Goal: Information Seeking & Learning: Check status

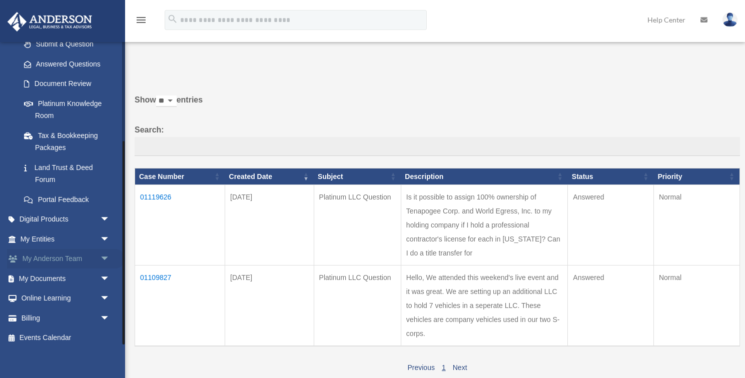
scroll to position [148, 0]
click at [105, 274] on span "arrow_drop_down" at bounding box center [110, 279] width 20 height 21
click at [41, 292] on link "Box" at bounding box center [69, 299] width 111 height 20
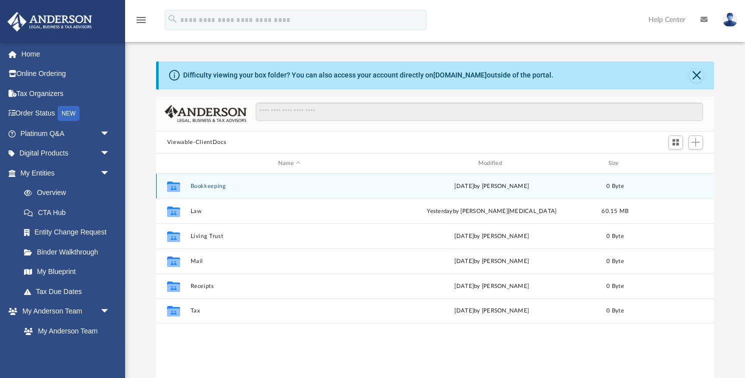
scroll to position [1, 1]
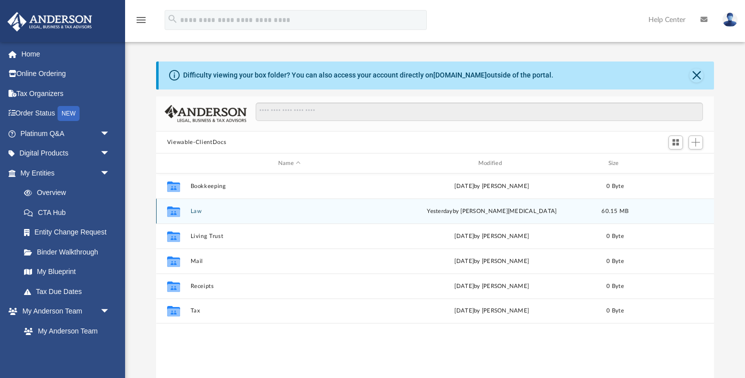
click at [197, 211] on button "Law" at bounding box center [289, 211] width 198 height 7
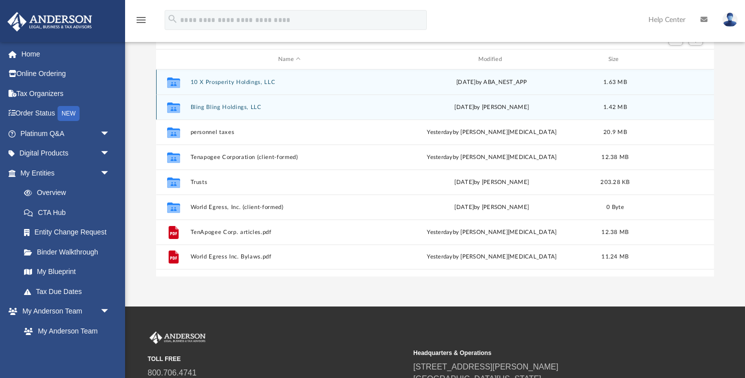
scroll to position [106, 0]
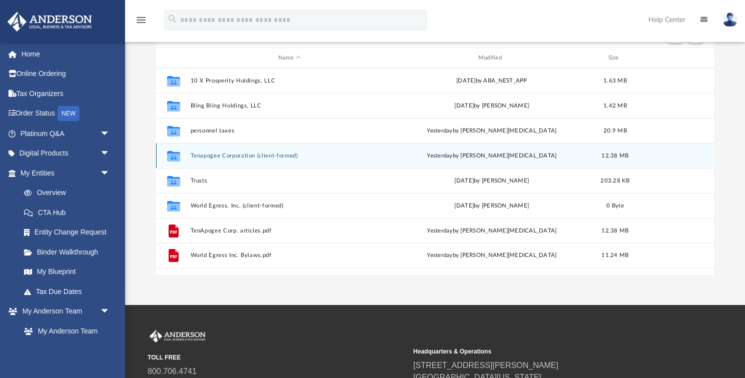
click at [218, 157] on button "Tenapogee Corporation (client-formed)" at bounding box center [289, 156] width 198 height 7
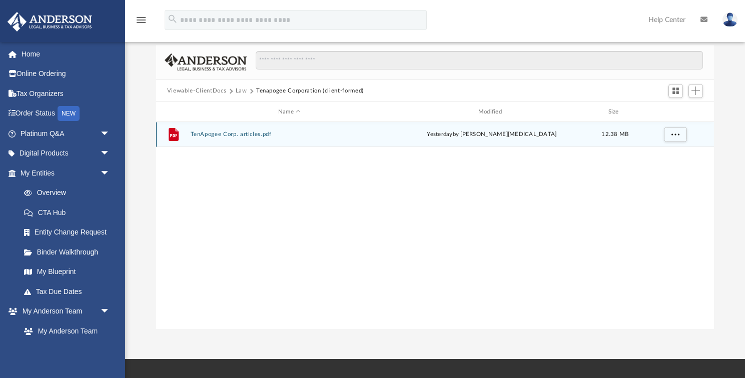
scroll to position [49, 0]
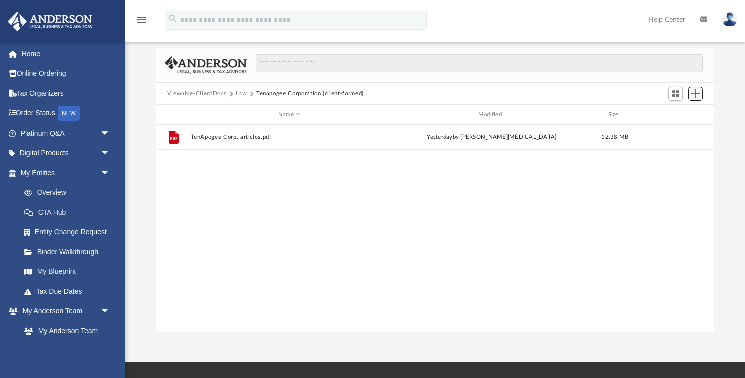
click at [696, 93] on span "Add" at bounding box center [695, 94] width 9 height 9
click at [670, 114] on li "Upload" at bounding box center [681, 114] width 32 height 11
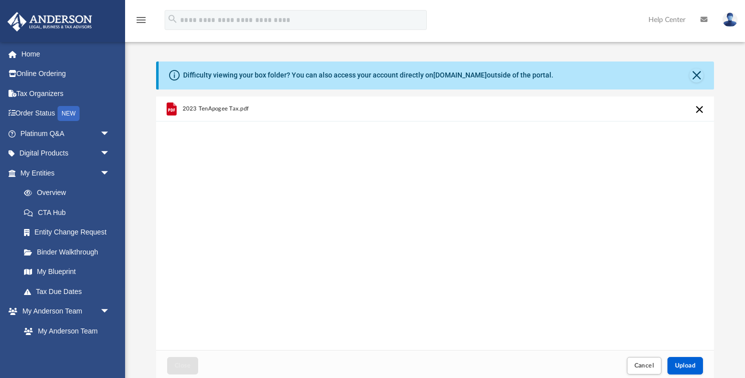
scroll to position [0, 0]
click at [147, 173] on div "Difficulty viewing your box folder? You can also access your account directly o…" at bounding box center [435, 222] width 620 height 320
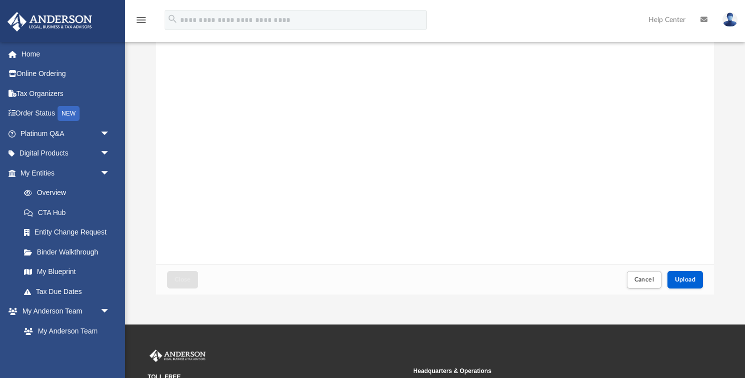
scroll to position [87, 0]
click at [684, 278] on span "Upload" at bounding box center [685, 279] width 21 height 6
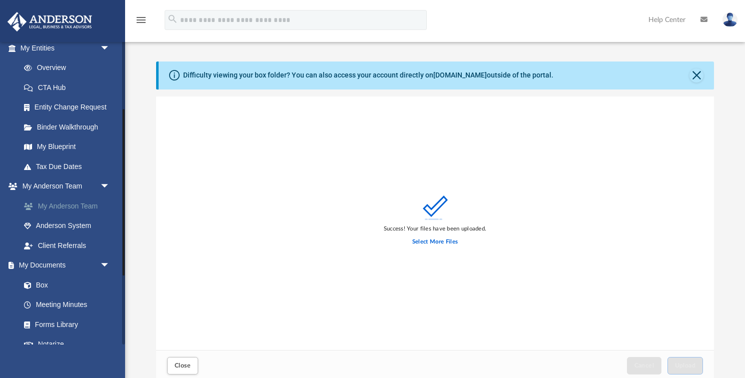
scroll to position [134, 0]
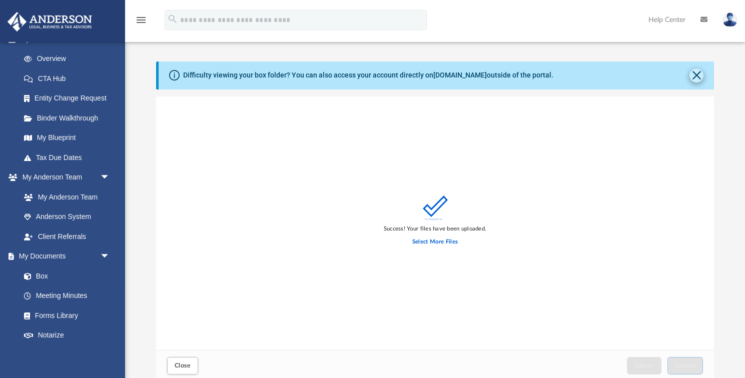
click at [699, 75] on button "Close" at bounding box center [696, 76] width 14 height 14
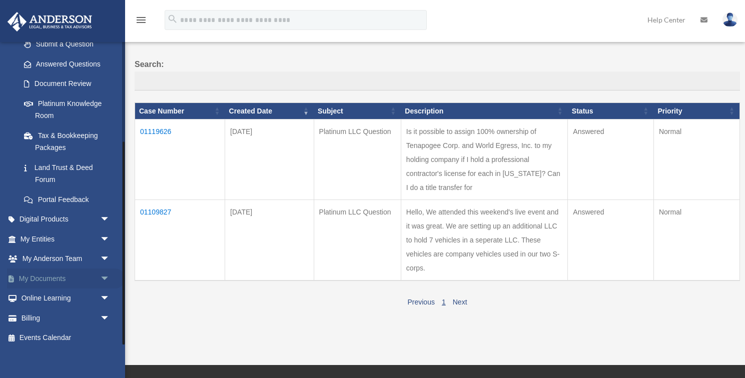
scroll to position [148, 0]
click at [105, 273] on span "arrow_drop_down" at bounding box center [110, 279] width 20 height 21
click at [46, 291] on link "Box" at bounding box center [69, 299] width 111 height 20
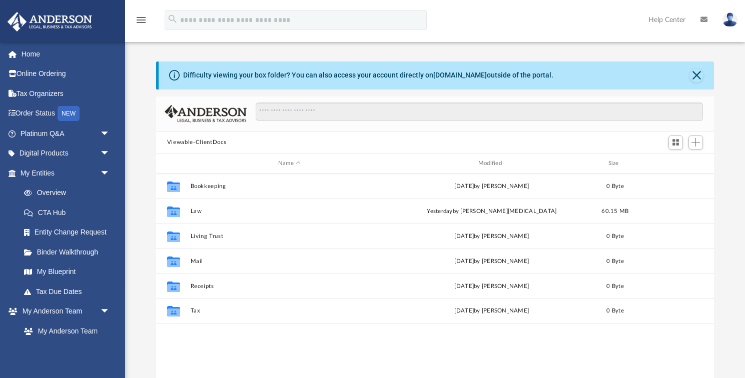
scroll to position [228, 558]
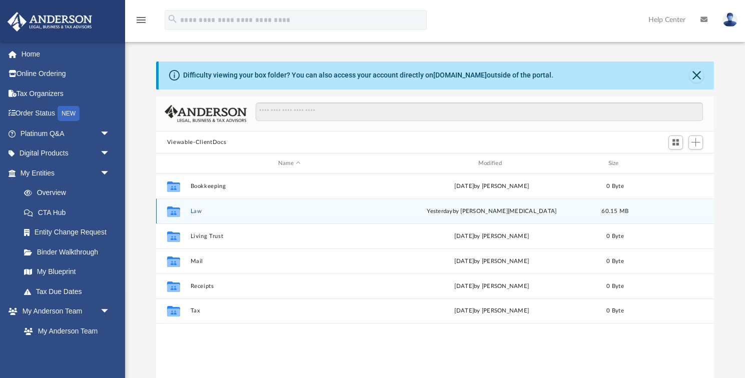
click at [199, 213] on button "Law" at bounding box center [289, 211] width 198 height 7
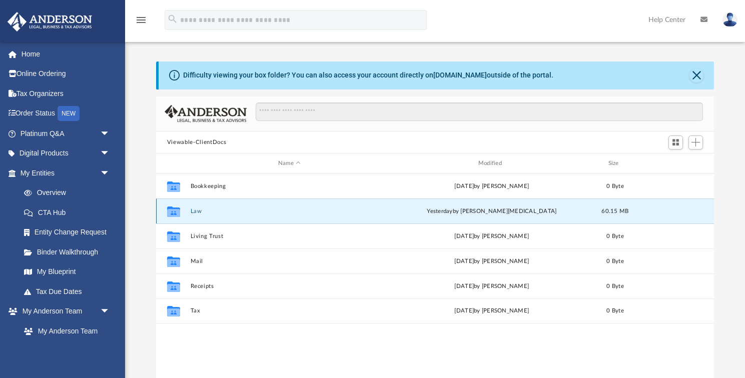
click at [199, 213] on button "Law" at bounding box center [289, 211] width 198 height 7
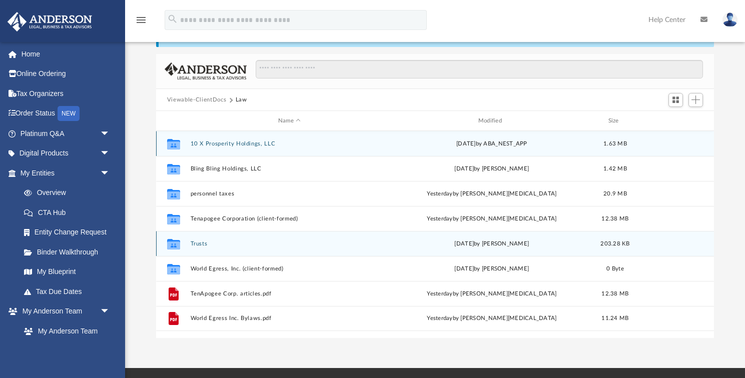
scroll to position [55, 0]
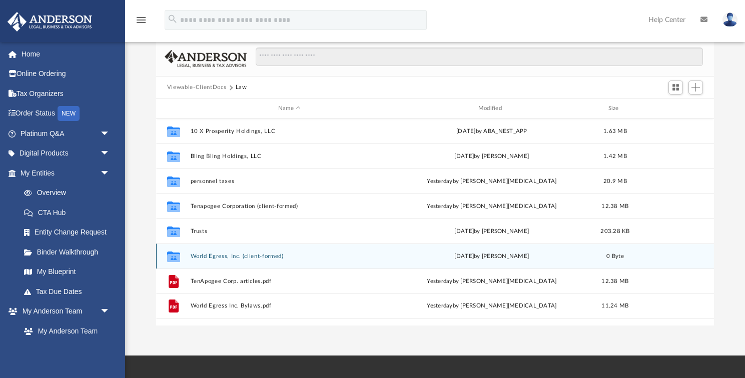
click at [233, 255] on button "World Egress, Inc. (client-formed)" at bounding box center [289, 256] width 198 height 7
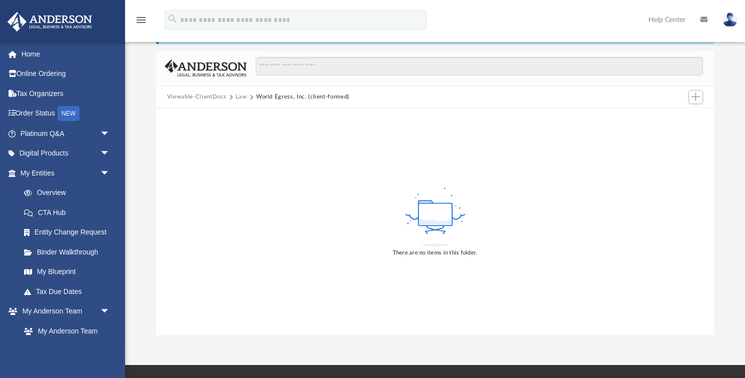
scroll to position [43, 0]
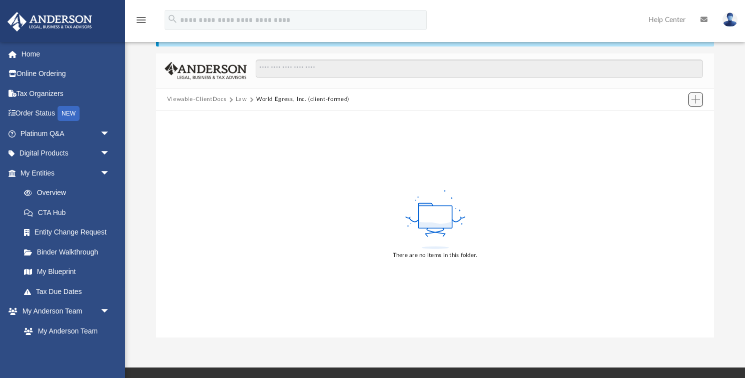
click at [695, 102] on span "Add" at bounding box center [695, 99] width 9 height 9
click at [672, 123] on li "Upload" at bounding box center [681, 119] width 32 height 11
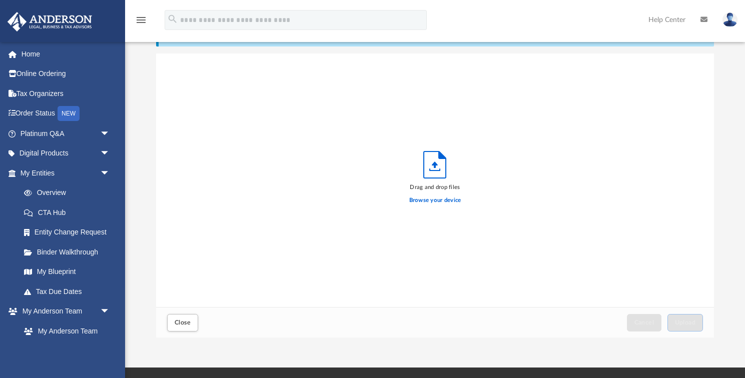
scroll to position [254, 558]
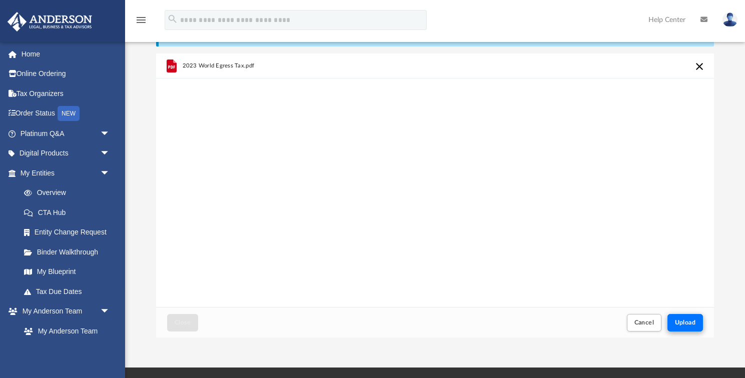
click at [686, 321] on span "Upload" at bounding box center [685, 323] width 21 height 6
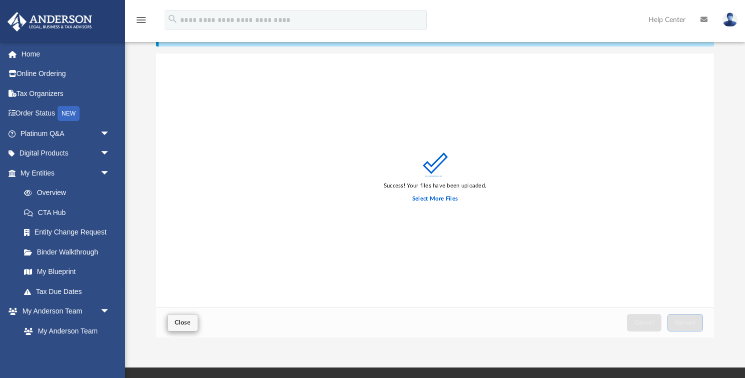
click at [182, 322] on span "Close" at bounding box center [183, 323] width 16 height 6
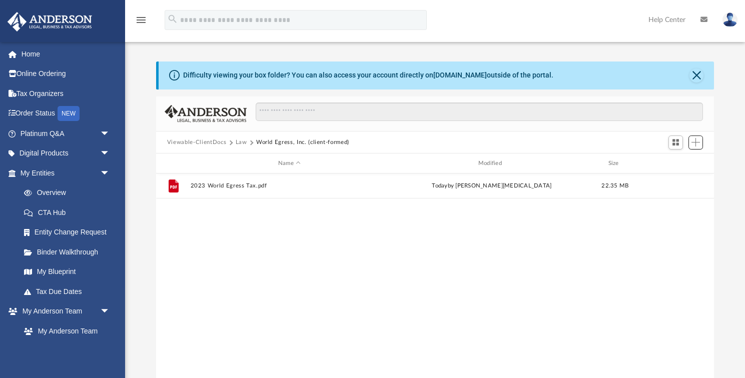
scroll to position [0, 0]
click at [240, 143] on button "Law" at bounding box center [242, 142] width 12 height 9
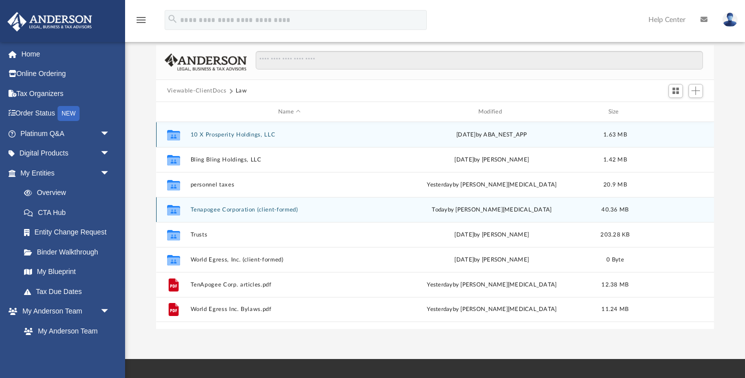
scroll to position [58, 0]
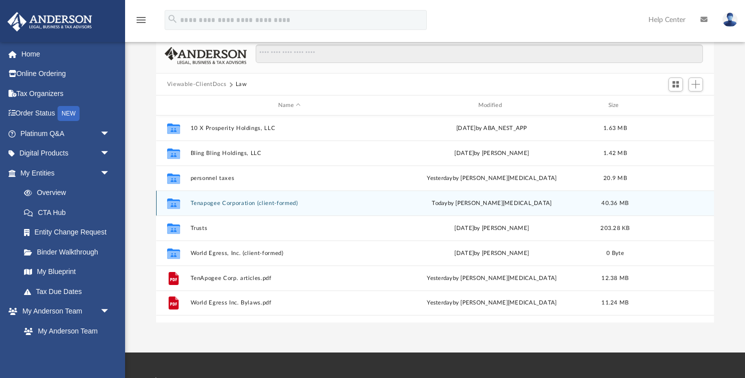
click at [240, 205] on button "Tenapogee Corporation (client-formed)" at bounding box center [289, 203] width 198 height 7
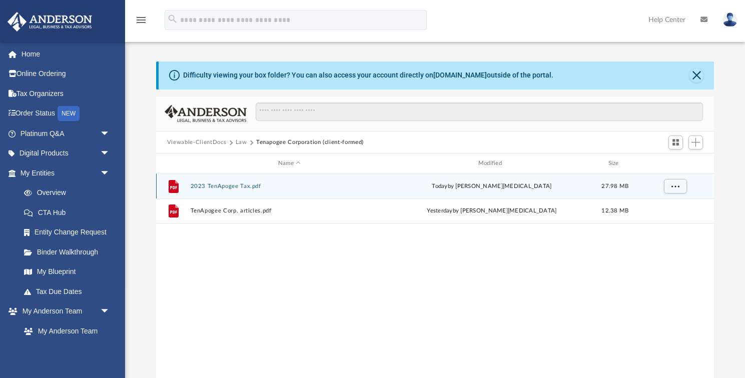
scroll to position [0, 0]
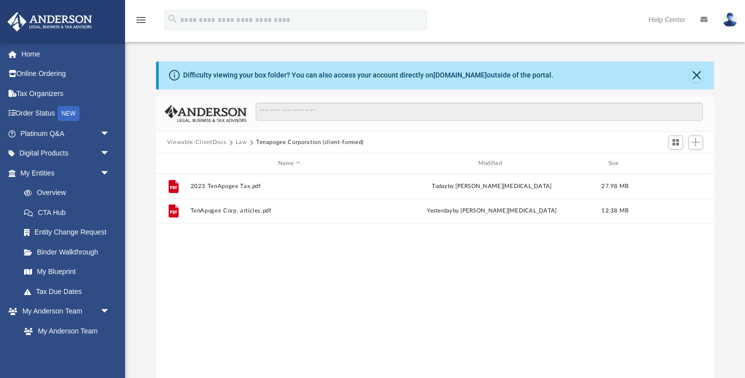
click at [241, 144] on button "Law" at bounding box center [242, 142] width 12 height 9
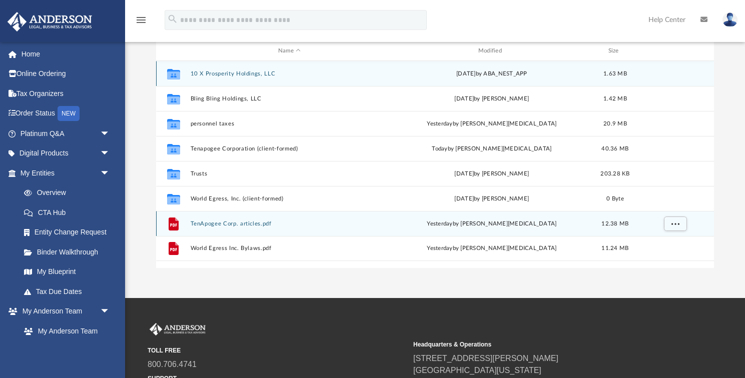
scroll to position [115, 0]
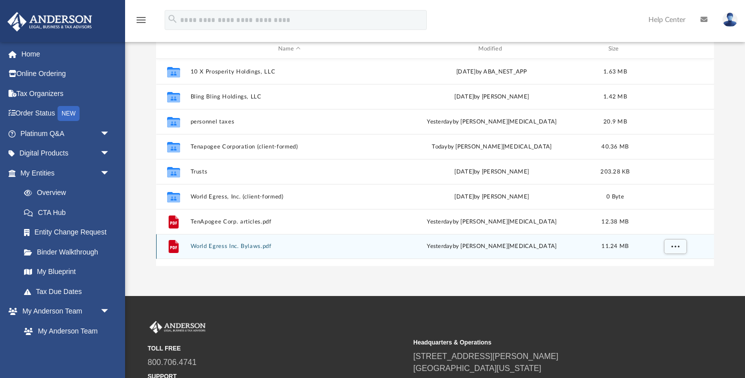
drag, startPoint x: 219, startPoint y: 246, endPoint x: 232, endPoint y: 245, distance: 13.0
click at [232, 245] on button "World Egress Inc. Bylaws.pdf" at bounding box center [289, 246] width 198 height 7
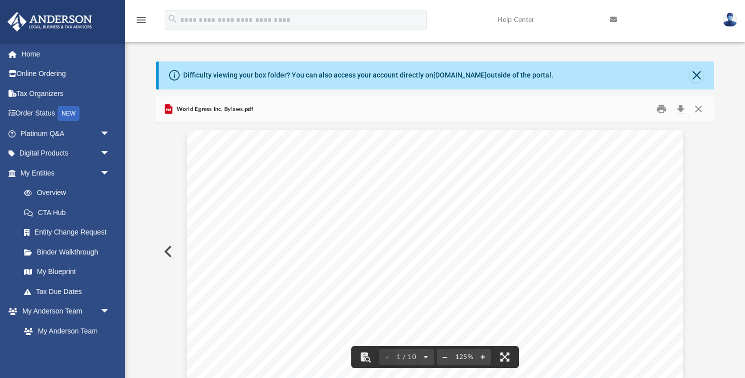
scroll to position [0, 0]
click at [701, 110] on button "Close" at bounding box center [698, 110] width 18 height 16
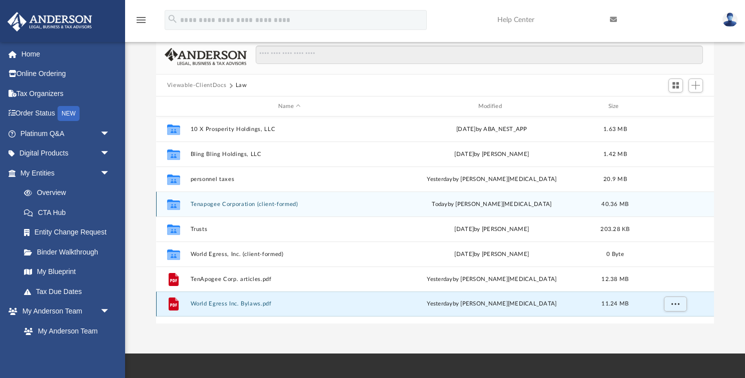
scroll to position [59, 0]
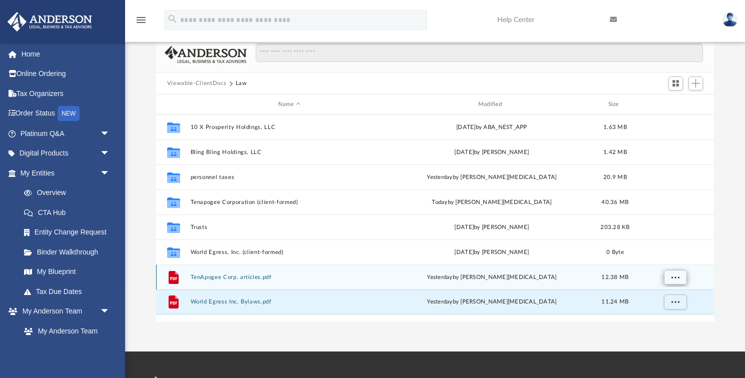
click at [676, 277] on span "More options" at bounding box center [675, 277] width 8 height 6
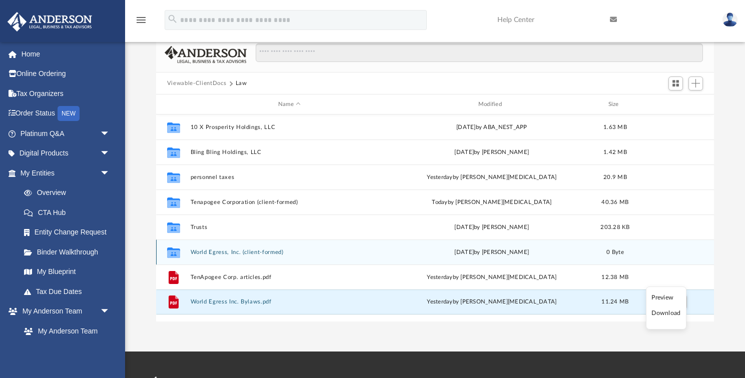
click at [246, 252] on button "World Egress, Inc. (client-formed)" at bounding box center [289, 252] width 198 height 7
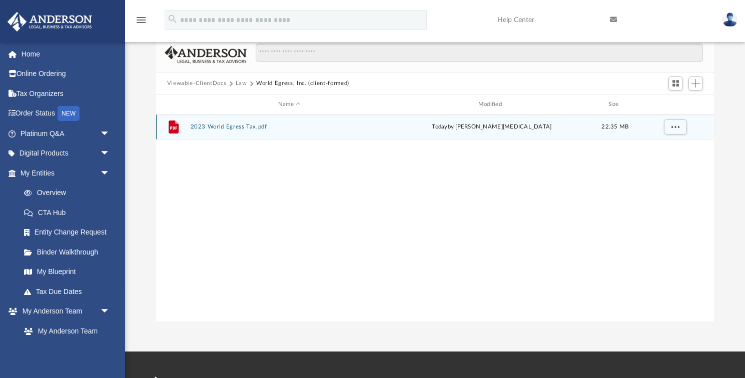
scroll to position [68, 0]
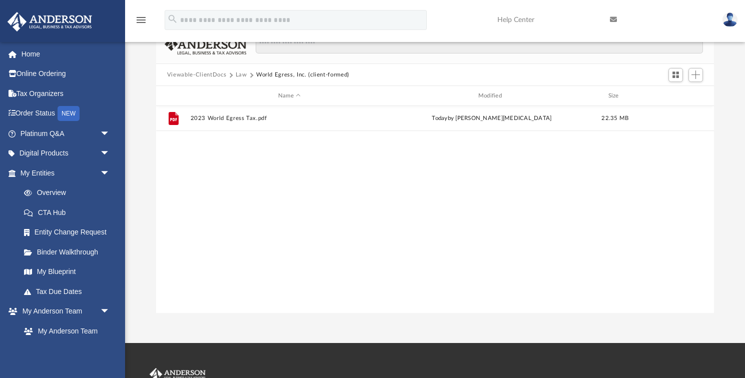
click at [242, 76] on button "Law" at bounding box center [242, 75] width 12 height 9
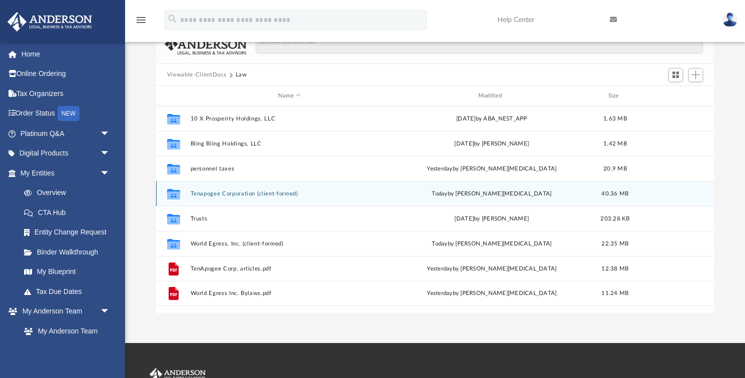
click at [230, 193] on button "Tenapogee Corporation (client-formed)" at bounding box center [289, 194] width 198 height 7
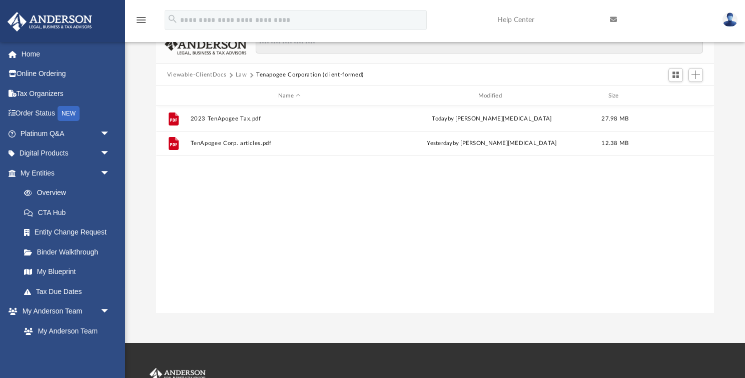
click at [240, 76] on button "Law" at bounding box center [242, 75] width 12 height 9
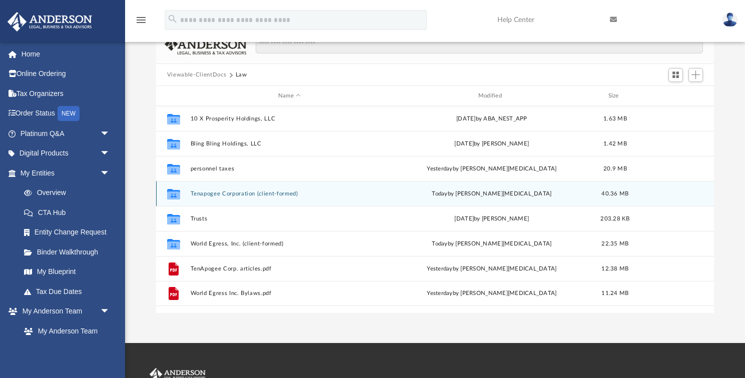
click at [223, 194] on button "Tenapogee Corporation (client-formed)" at bounding box center [289, 194] width 198 height 7
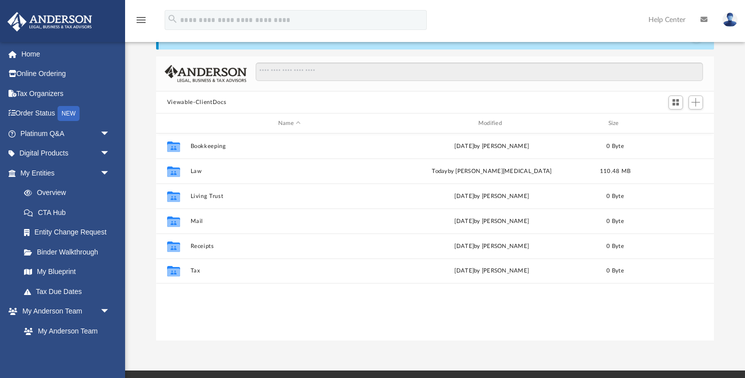
scroll to position [228, 558]
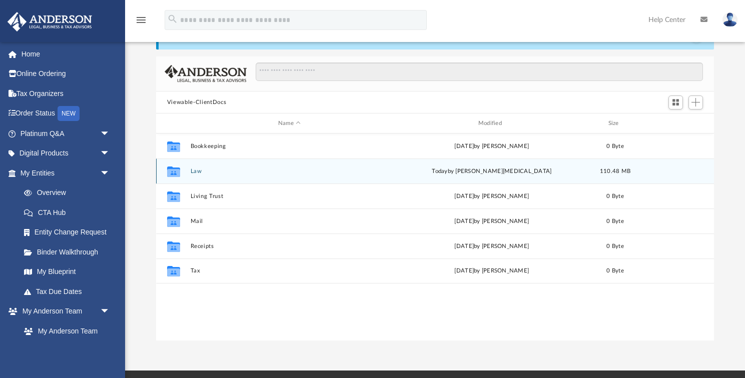
click at [198, 171] on button "Law" at bounding box center [289, 171] width 198 height 7
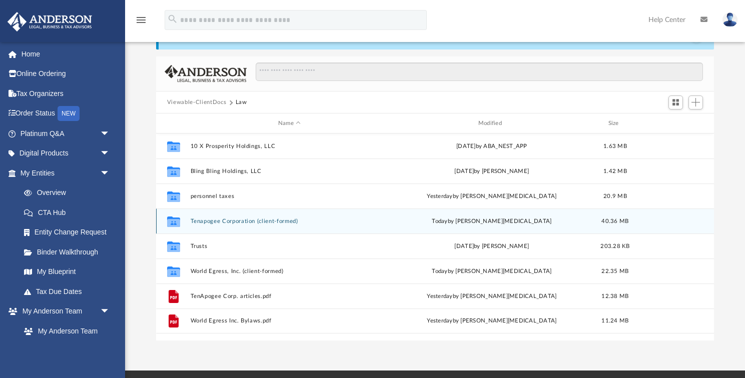
click at [246, 222] on button "Tenapogee Corporation (client-formed)" at bounding box center [289, 221] width 198 height 7
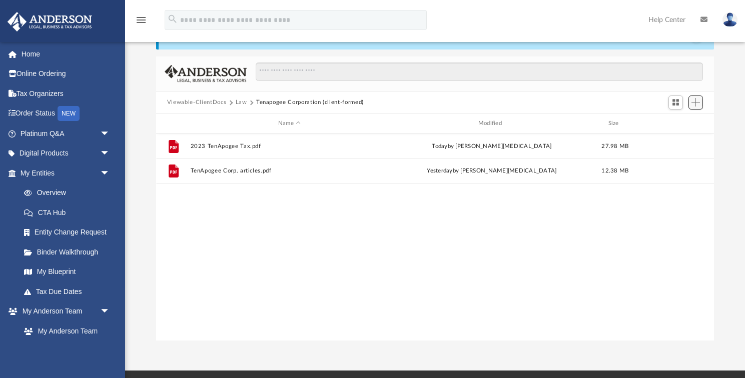
click at [697, 103] on span "Add" at bounding box center [695, 102] width 9 height 9
click at [670, 124] on li "Upload" at bounding box center [681, 122] width 32 height 11
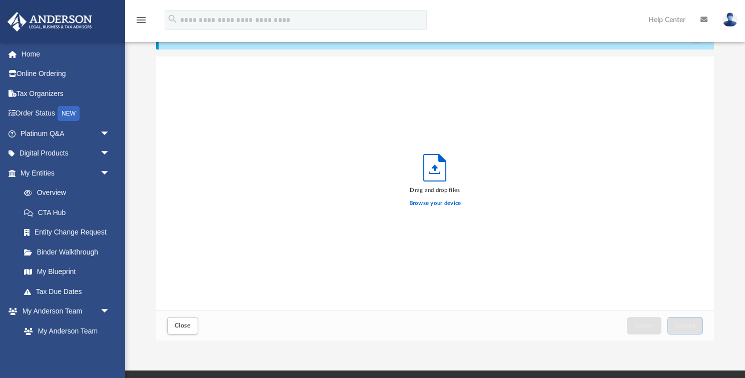
scroll to position [254, 558]
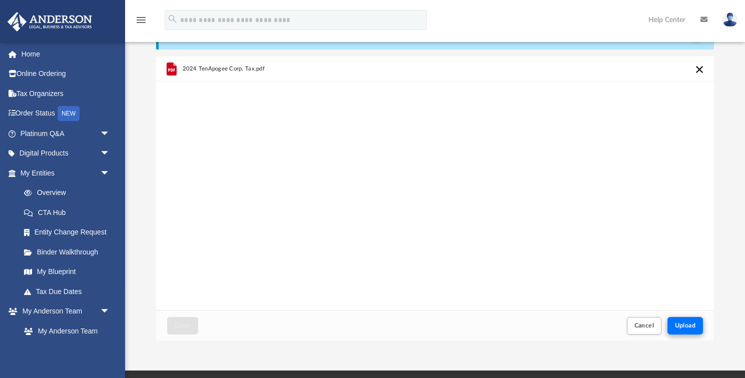
click at [689, 325] on span "Upload" at bounding box center [685, 326] width 21 height 6
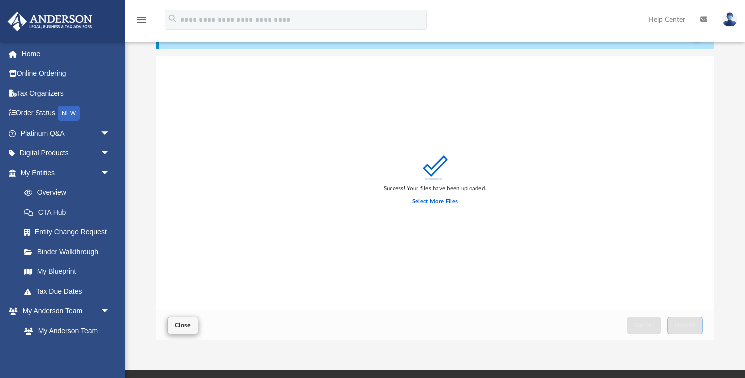
click at [184, 329] on span "Close" at bounding box center [183, 326] width 16 height 6
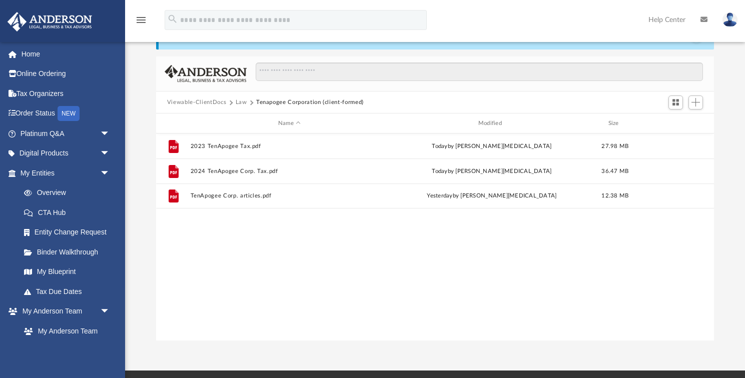
click at [239, 102] on button "Law" at bounding box center [242, 102] width 12 height 9
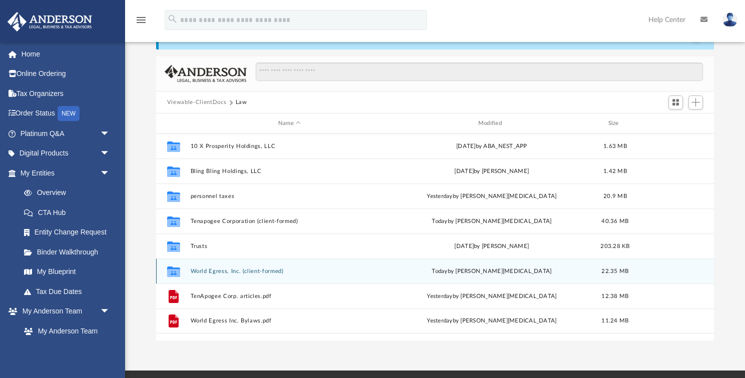
click at [225, 272] on button "World Egress, Inc. (client-formed)" at bounding box center [289, 271] width 198 height 7
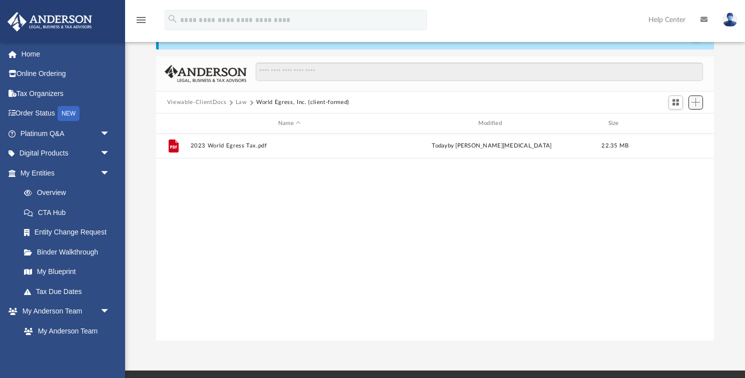
click at [695, 104] on span "Add" at bounding box center [695, 102] width 9 height 9
click at [680, 124] on li "Upload" at bounding box center [681, 122] width 32 height 11
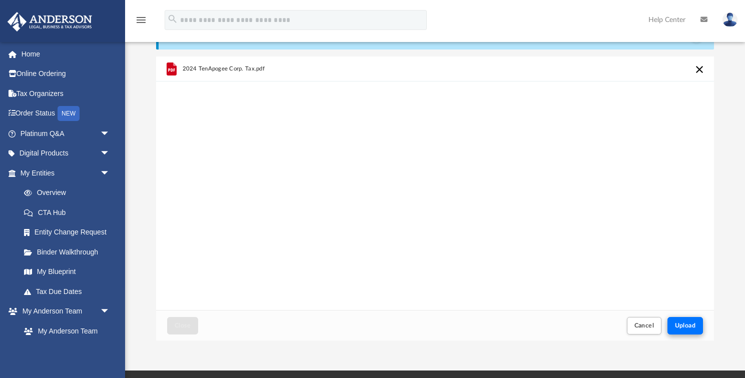
click at [682, 326] on span "Upload" at bounding box center [685, 326] width 21 height 6
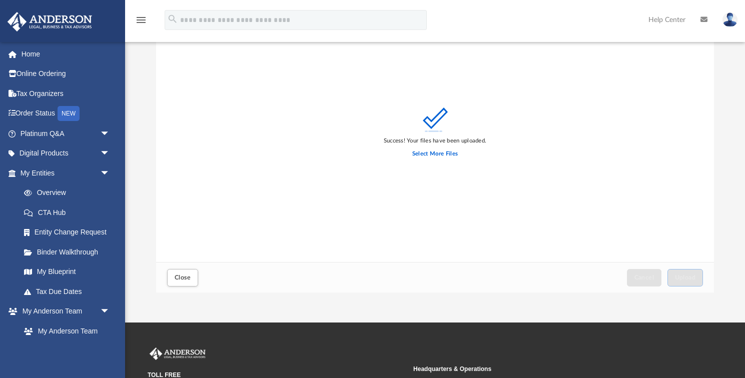
scroll to position [98, 0]
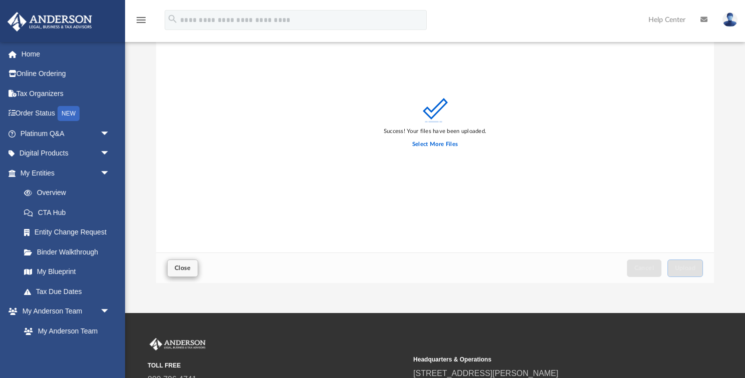
click at [182, 266] on span "Close" at bounding box center [183, 268] width 16 height 6
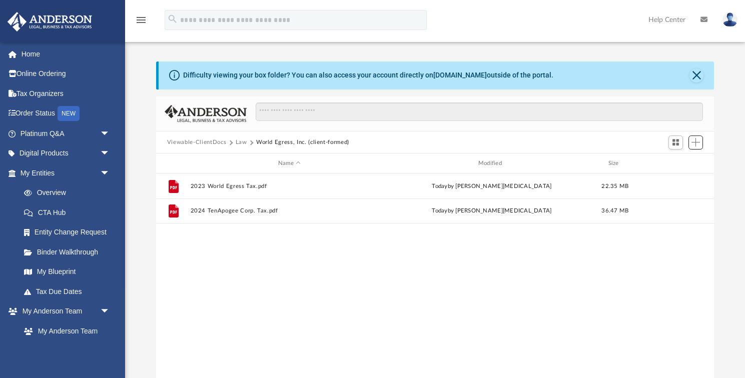
scroll to position [0, 0]
click at [240, 141] on button "Law" at bounding box center [242, 142] width 12 height 9
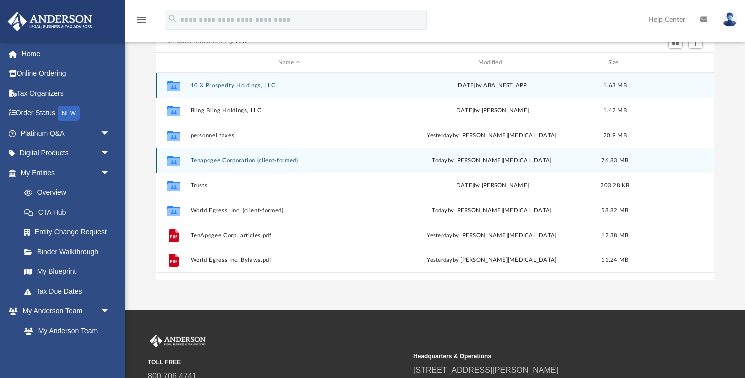
scroll to position [105, 0]
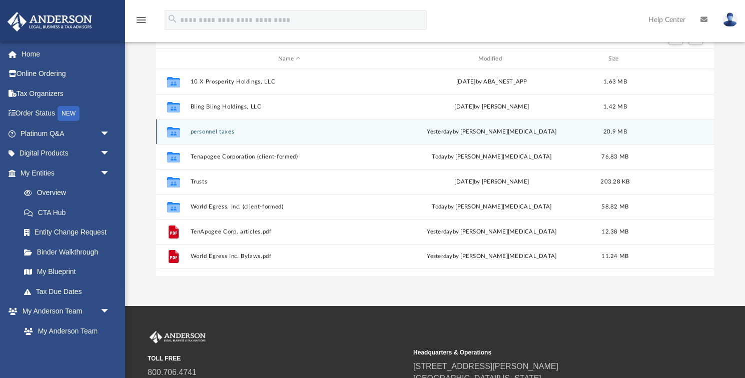
click at [218, 130] on button "personnel taxes" at bounding box center [289, 132] width 198 height 7
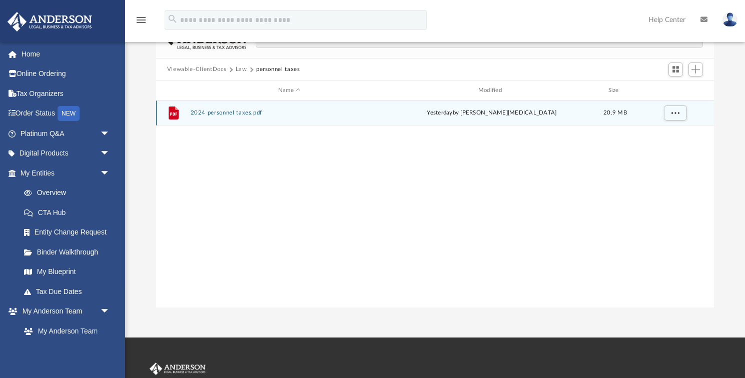
scroll to position [61, 0]
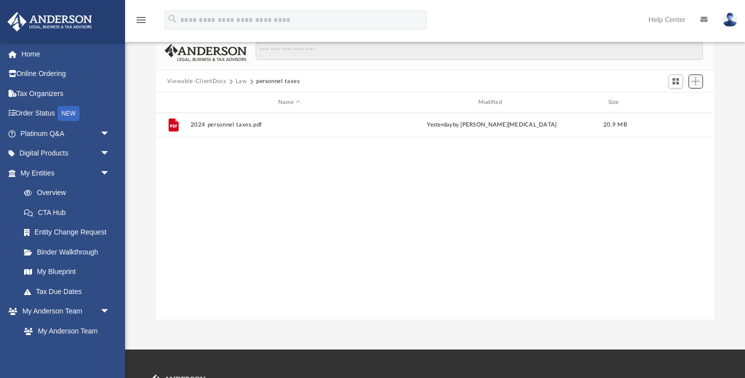
click at [694, 83] on span "Add" at bounding box center [695, 81] width 9 height 9
click at [670, 102] on li "Upload" at bounding box center [681, 101] width 32 height 11
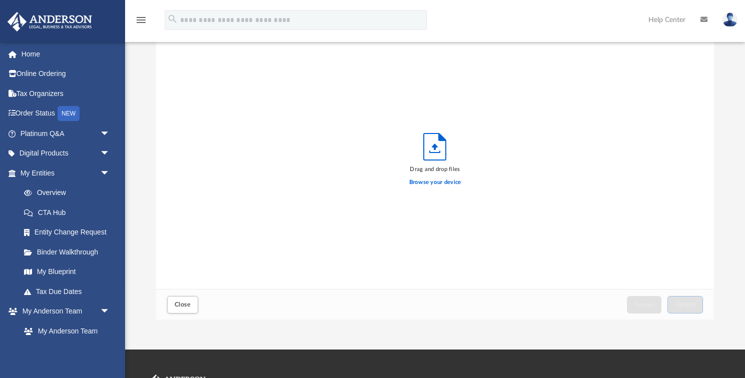
scroll to position [1, 1]
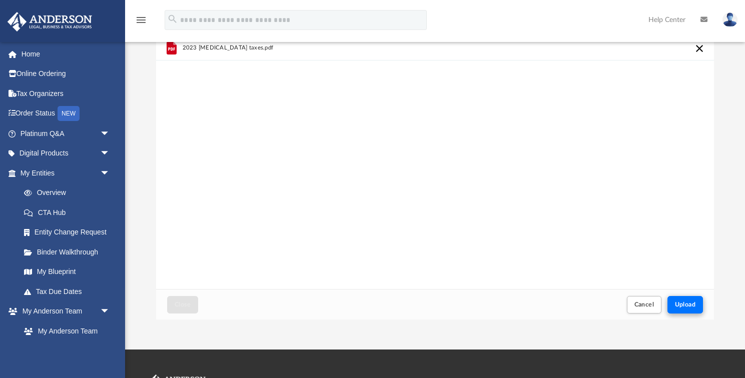
click at [685, 306] on span "Upload" at bounding box center [685, 305] width 21 height 6
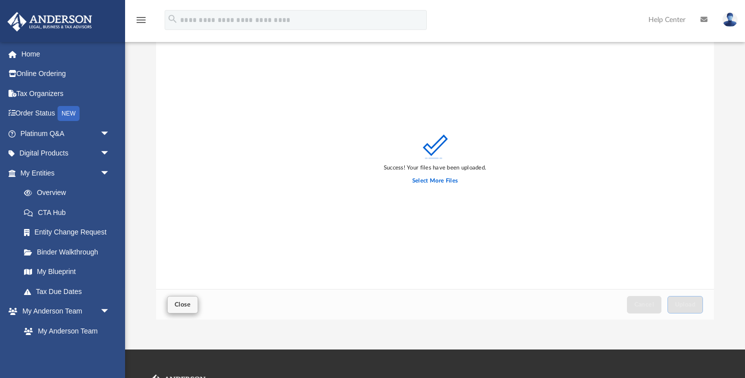
click at [181, 304] on span "Close" at bounding box center [183, 305] width 16 height 6
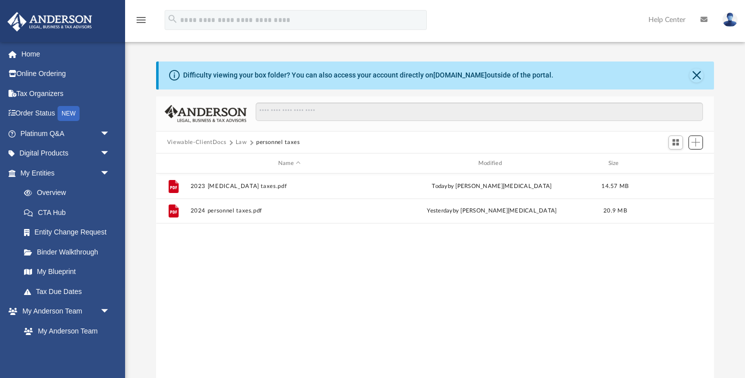
scroll to position [0, 0]
click at [242, 142] on button "Law" at bounding box center [242, 142] width 12 height 9
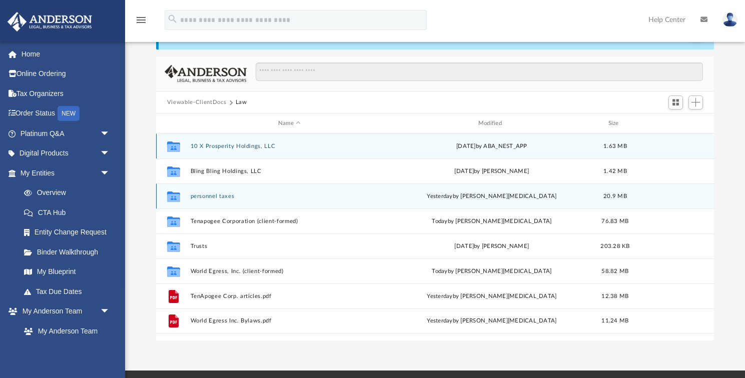
scroll to position [36, 0]
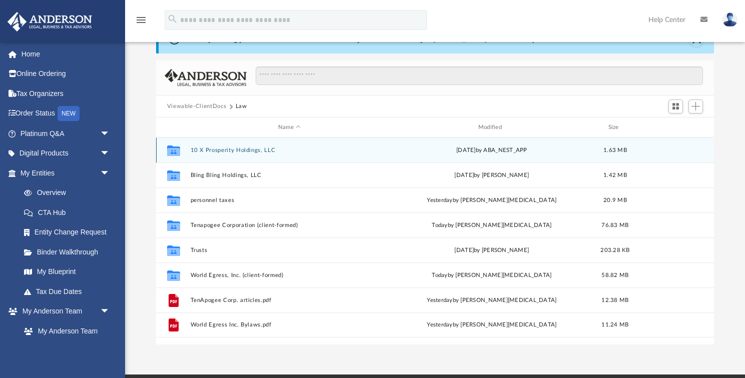
click at [248, 150] on button "10 X Prosperity Holdings, LLC" at bounding box center [289, 150] width 198 height 7
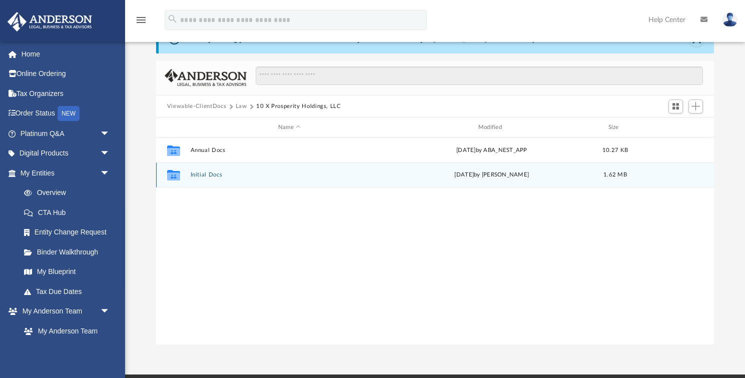
click at [208, 175] on button "Initial Docs" at bounding box center [289, 175] width 198 height 7
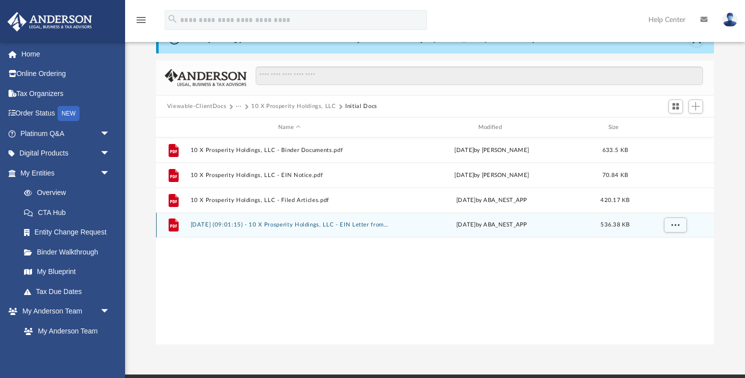
click at [312, 226] on button "2024.11.13 (09:01:15) - 10 X Prosperity Holdings, LLC - EIN Letter from IRS.pdf" at bounding box center [289, 225] width 198 height 7
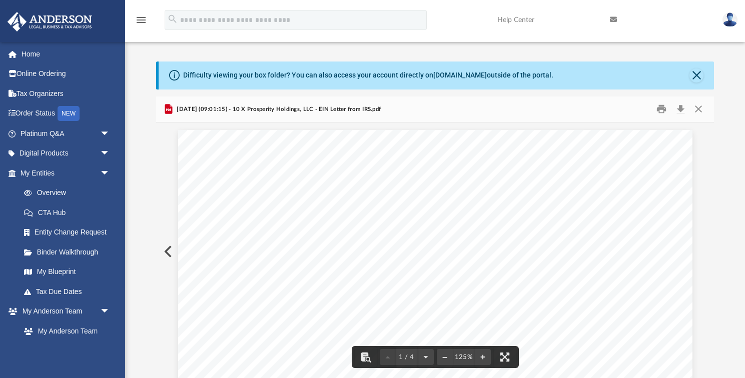
scroll to position [0, 0]
click at [661, 110] on button "Print" at bounding box center [662, 110] width 20 height 16
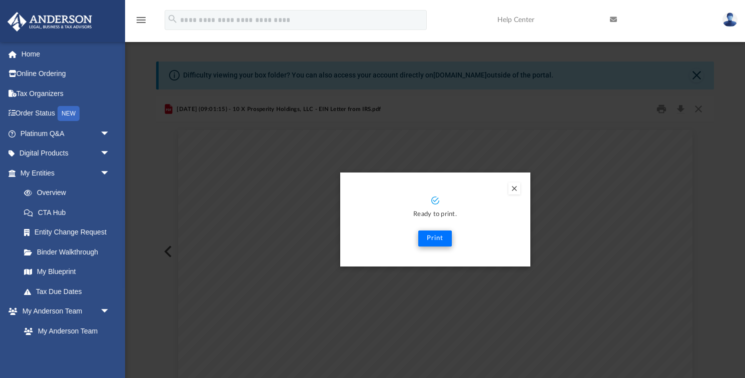
click at [436, 237] on button "Print" at bounding box center [435, 239] width 34 height 16
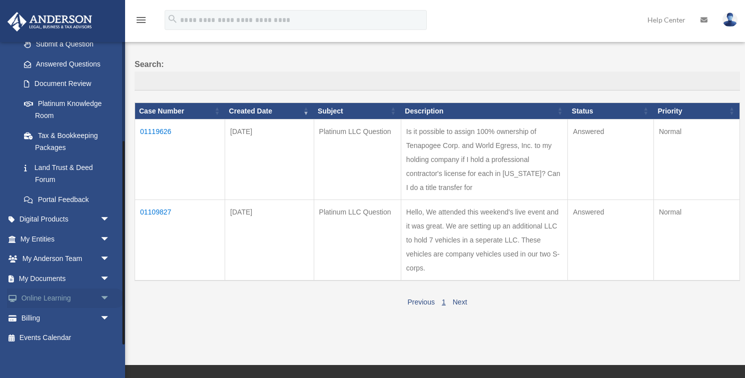
scroll to position [148, 0]
click at [104, 274] on span "arrow_drop_down" at bounding box center [110, 279] width 20 height 21
click at [50, 290] on link "Box" at bounding box center [69, 299] width 111 height 20
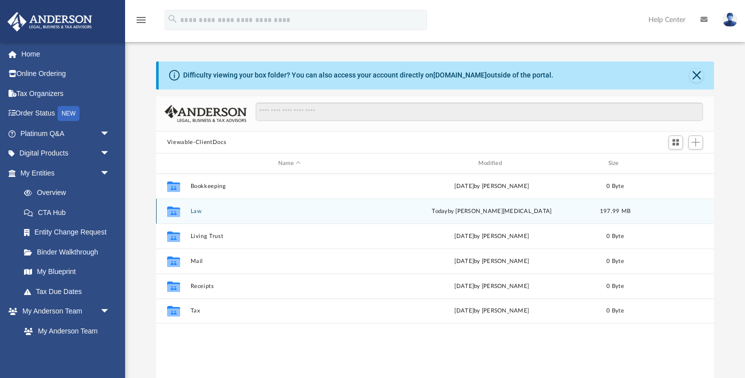
scroll to position [228, 558]
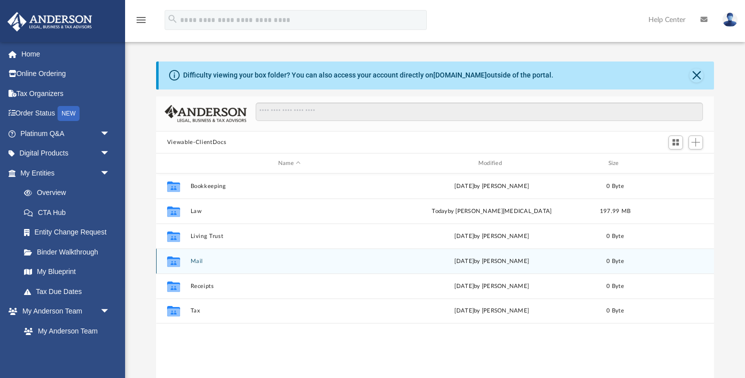
click at [199, 260] on button "Mail" at bounding box center [289, 261] width 198 height 7
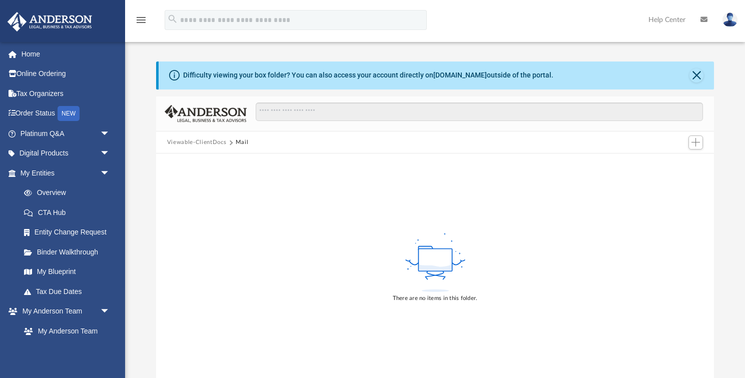
scroll to position [0, 0]
click at [697, 76] on button "Close" at bounding box center [696, 76] width 14 height 14
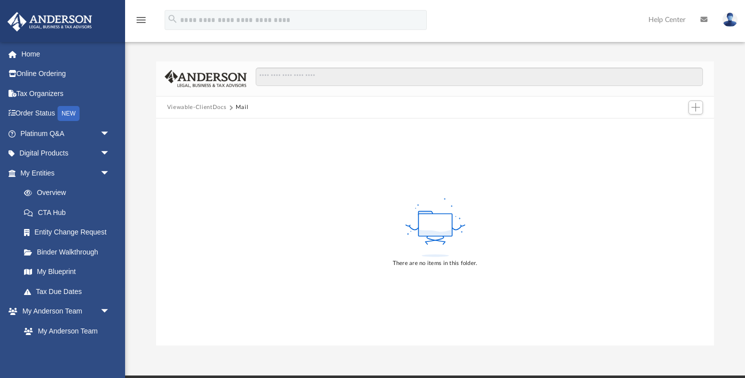
click at [202, 106] on button "Viewable-ClientDocs" at bounding box center [196, 107] width 59 height 9
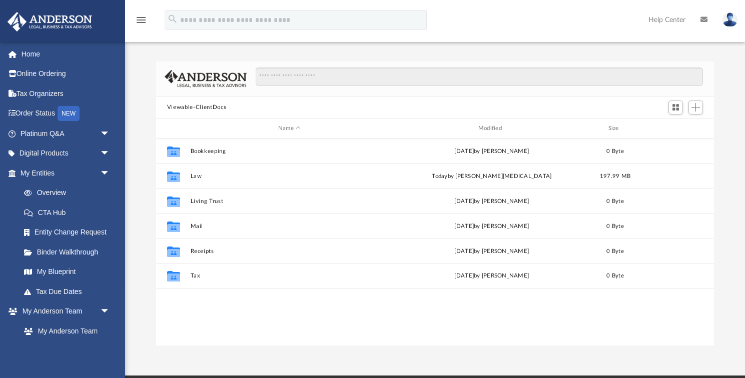
scroll to position [1, 1]
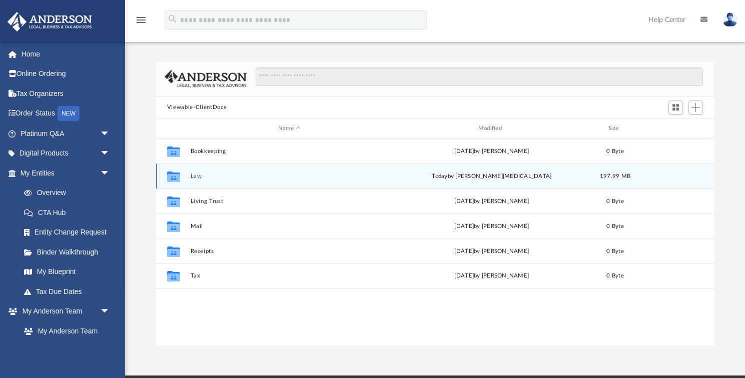
click at [197, 176] on button "Law" at bounding box center [289, 176] width 198 height 7
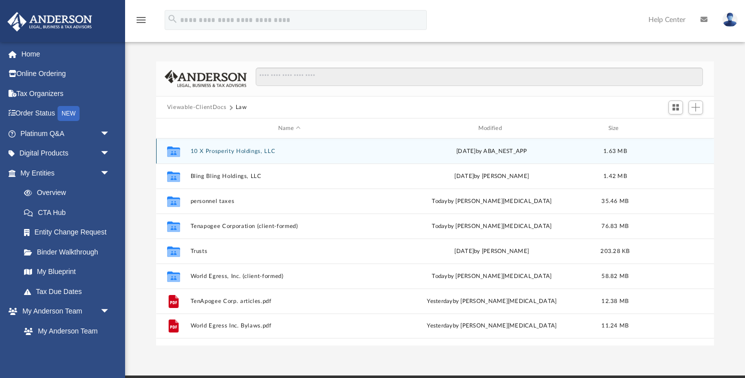
click at [243, 152] on button "10 X Prosperity Holdings, LLC" at bounding box center [289, 151] width 198 height 7
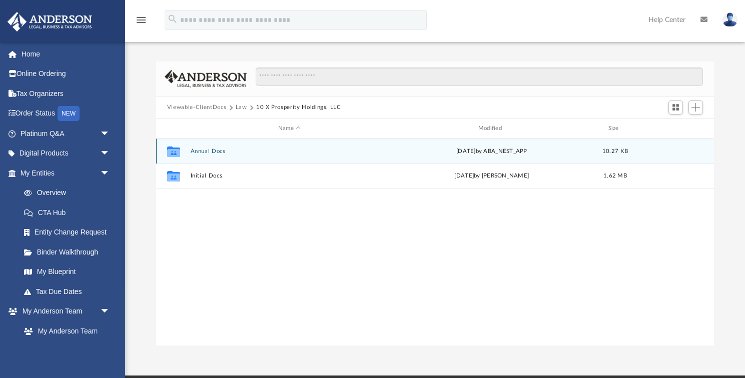
click at [215, 152] on button "Annual Docs" at bounding box center [289, 151] width 198 height 7
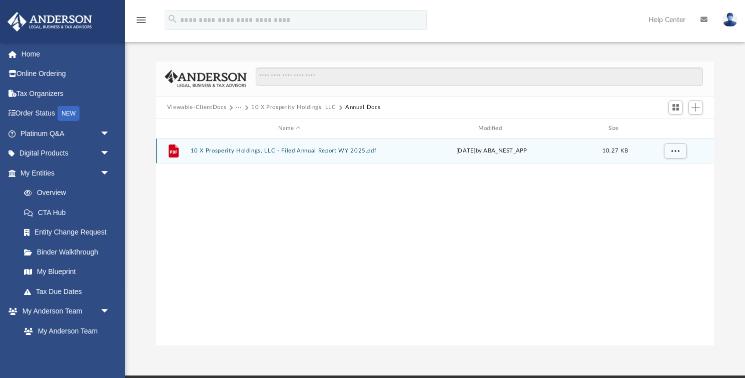
click at [313, 151] on button "10 X Prosperity Holdings, LLC - Filed Annual Report WY 2025.pdf" at bounding box center [289, 151] width 198 height 7
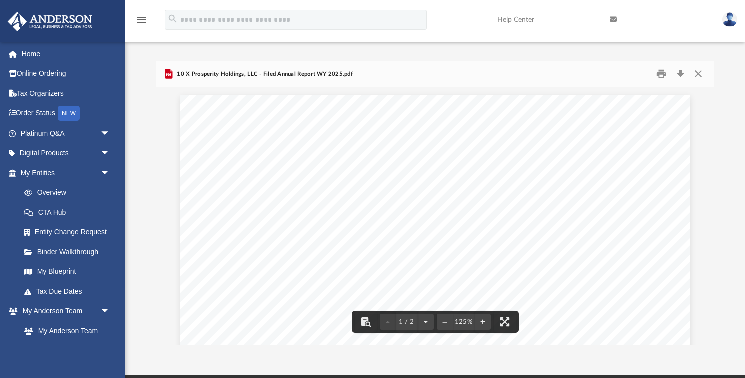
scroll to position [0, 0]
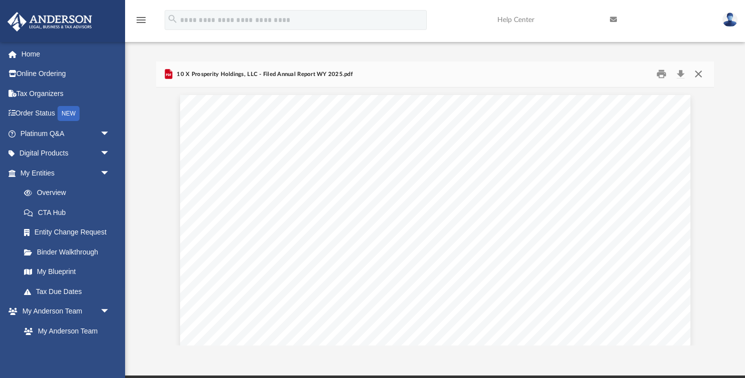
click at [698, 75] on button "Close" at bounding box center [698, 75] width 18 height 16
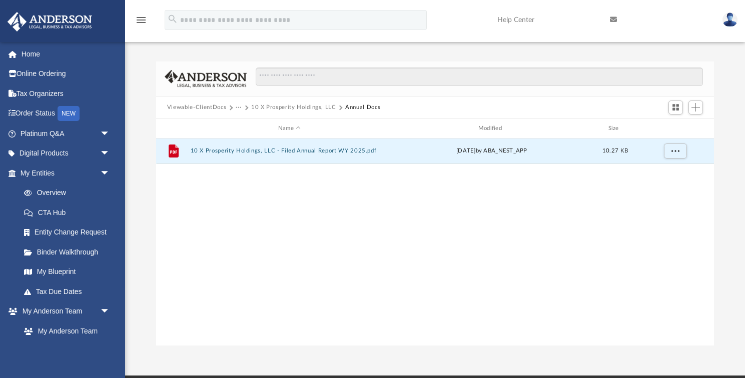
click at [294, 107] on button "10 X Prosperity Holdings, LLC" at bounding box center [293, 107] width 85 height 9
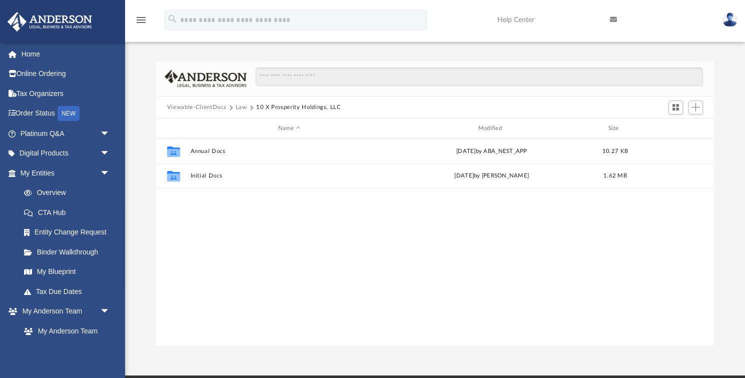
click at [240, 107] on button "Law" at bounding box center [242, 107] width 12 height 9
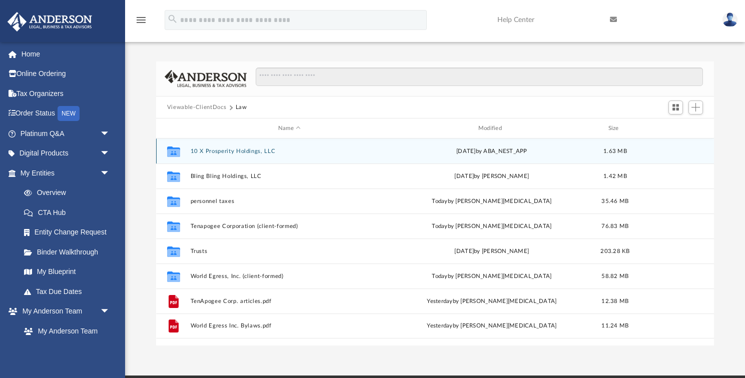
click at [226, 147] on div "Collaborated Folder 10 X Prosperity Holdings, LLC Thu Sep 18 2025 by ABA_NEST_A…" at bounding box center [435, 151] width 558 height 25
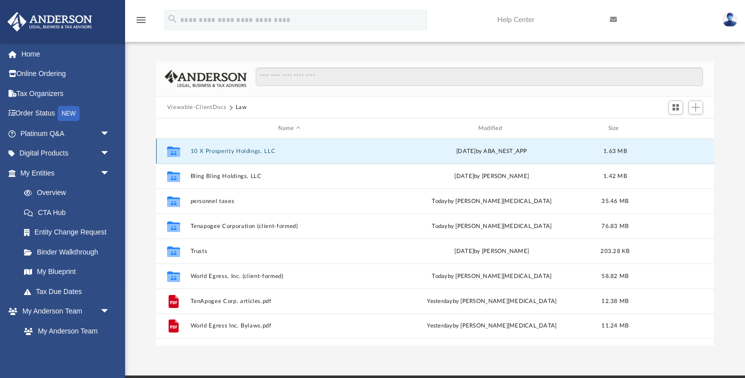
click at [236, 149] on button "10 X Prosperity Holdings, LLC" at bounding box center [289, 151] width 198 height 7
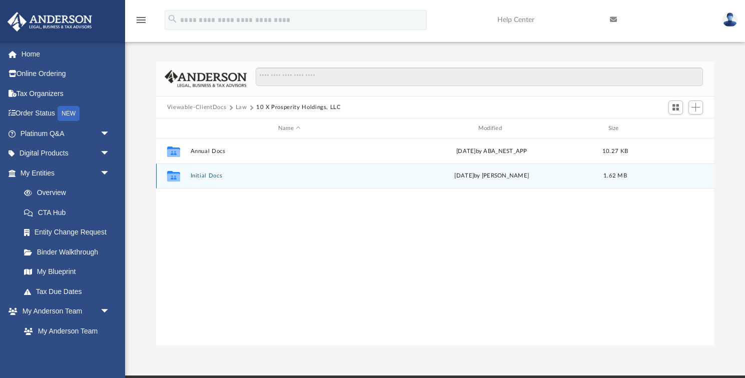
click at [215, 176] on button "Initial Docs" at bounding box center [289, 176] width 198 height 7
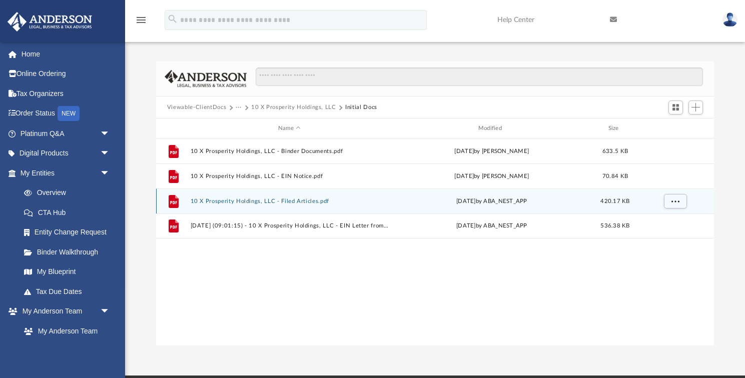
click at [250, 202] on button "10 X Prosperity Holdings, LLC - Filed Articles.pdf" at bounding box center [289, 201] width 198 height 7
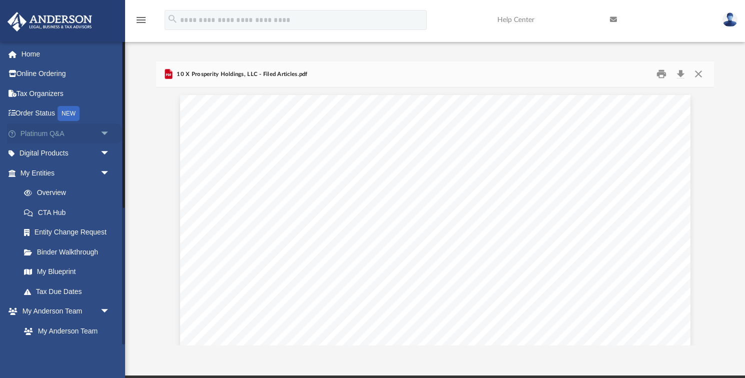
click at [62, 133] on link "Platinum Q&A arrow_drop_down" at bounding box center [66, 134] width 118 height 20
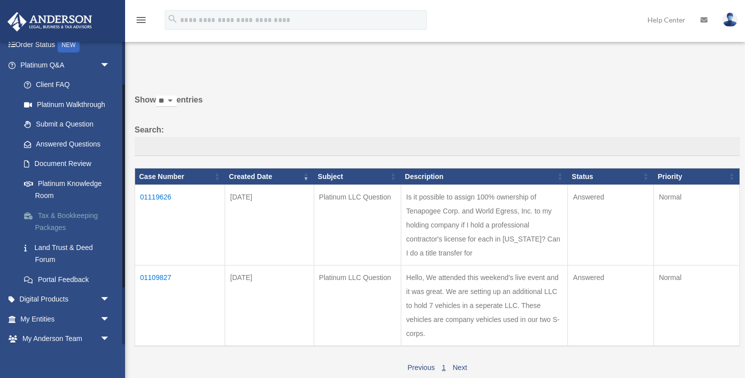
scroll to position [71, 0]
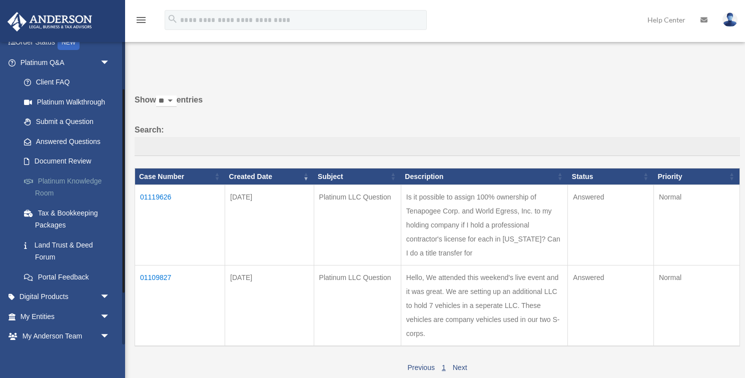
click at [77, 181] on link "Platinum Knowledge Room" at bounding box center [69, 187] width 111 height 32
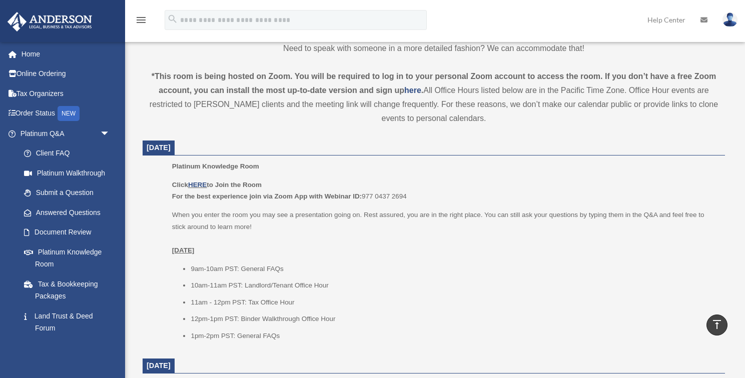
scroll to position [309, 0]
click at [200, 184] on link "HERE" at bounding box center [197, 185] width 19 height 8
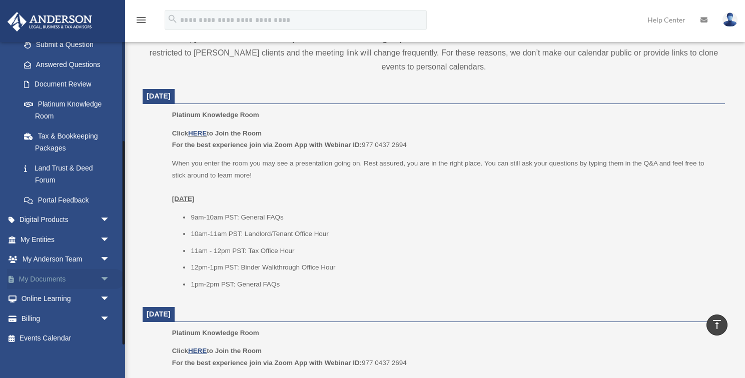
scroll to position [365, 0]
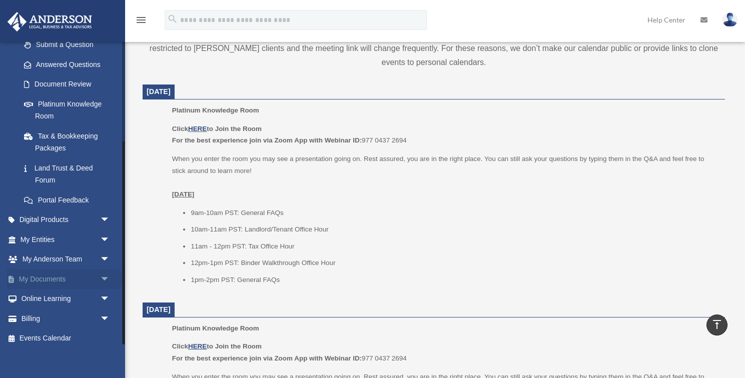
click at [104, 274] on span "arrow_drop_down" at bounding box center [110, 279] width 20 height 21
click at [44, 289] on link "Box" at bounding box center [69, 299] width 111 height 20
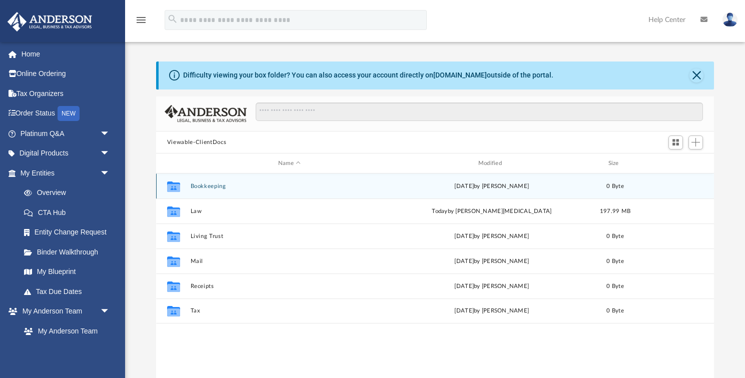
scroll to position [228, 558]
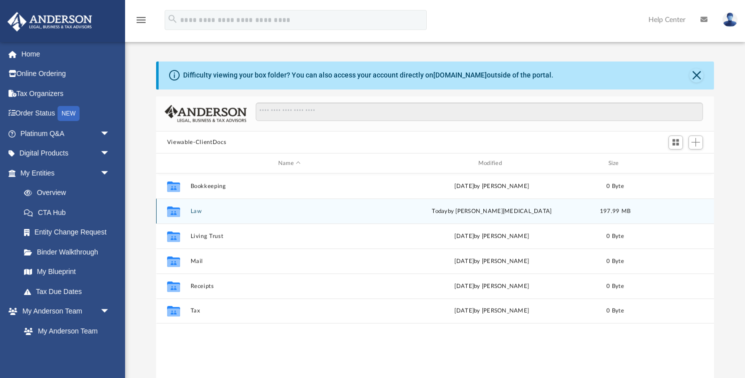
click at [196, 213] on button "Law" at bounding box center [289, 211] width 198 height 7
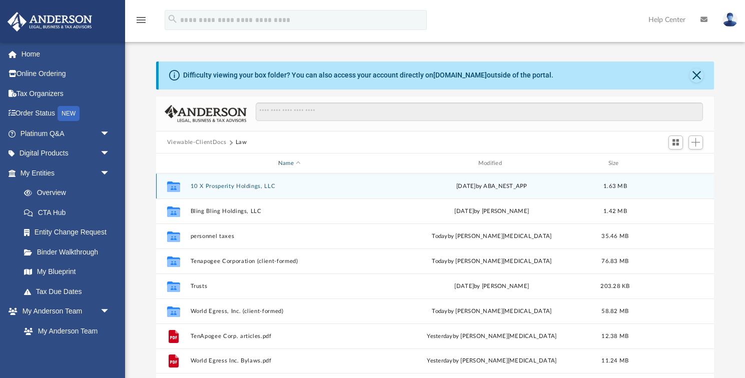
scroll to position [0, 0]
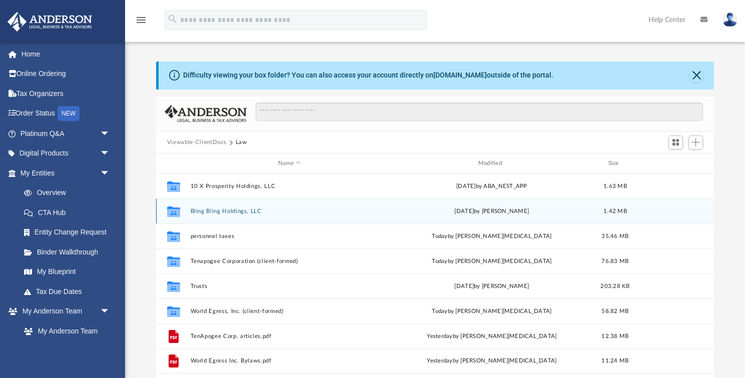
click at [219, 214] on button "Bling Bling Holdings, LLC" at bounding box center [289, 211] width 198 height 7
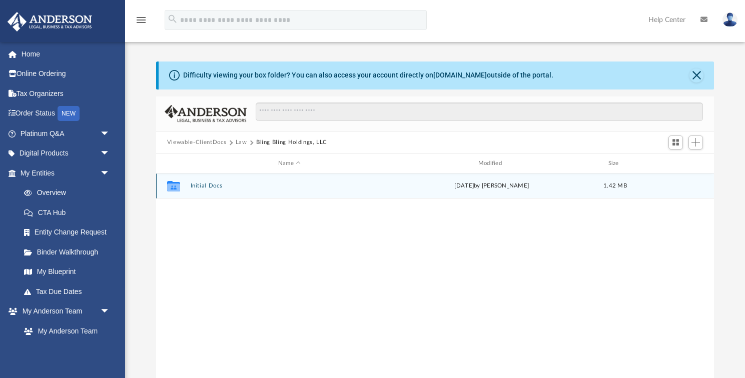
click at [207, 187] on button "Initial Docs" at bounding box center [289, 186] width 198 height 7
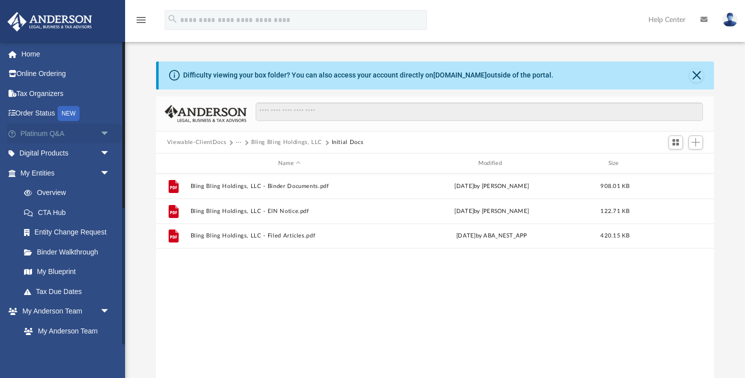
click at [65, 133] on link "Platinum Q&A arrow_drop_down" at bounding box center [66, 134] width 118 height 20
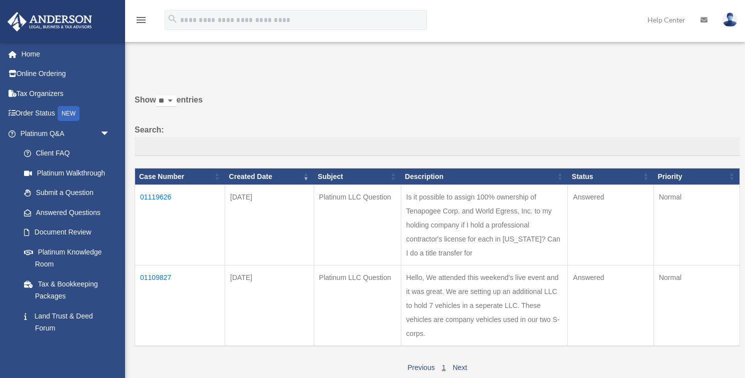
click at [158, 204] on td "01119626" at bounding box center [180, 225] width 90 height 81
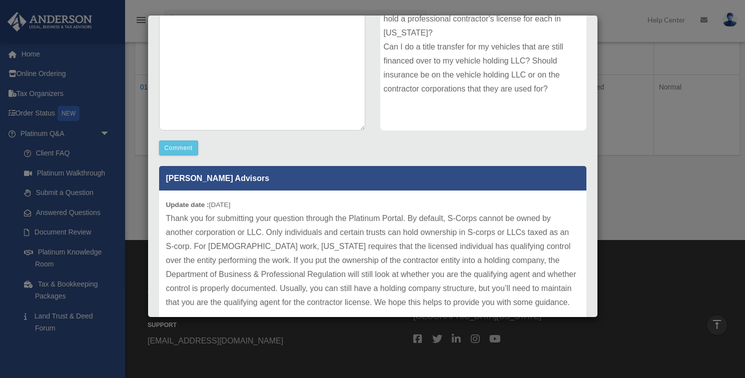
scroll to position [182, 0]
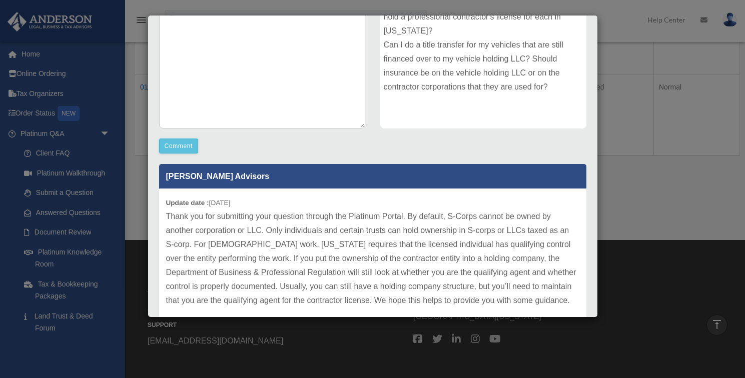
click at [136, 290] on div "Case Detail × Platinum LLC Question Case Number 01119626 Created Date September…" at bounding box center [372, 189] width 745 height 378
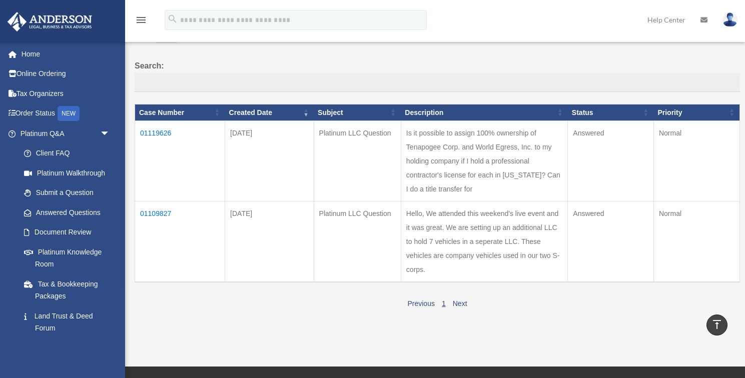
scroll to position [63, 0]
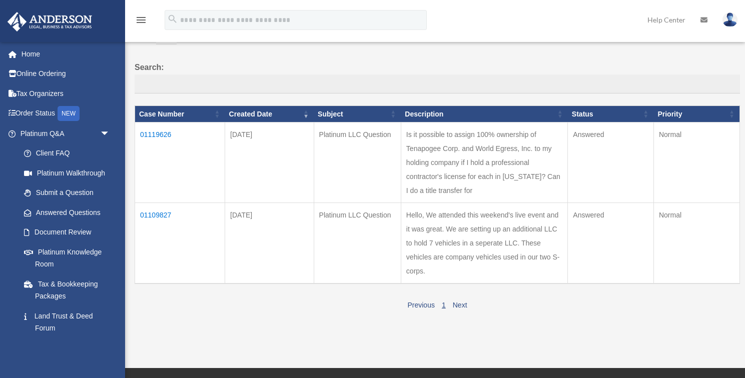
click at [164, 203] on td "01109827" at bounding box center [180, 243] width 90 height 81
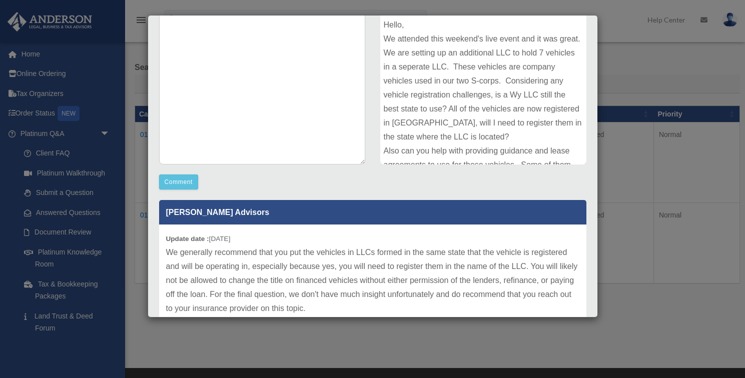
scroll to position [0, 0]
click at [621, 26] on div "Case Detail × Platinum LLC Question Case Number 01109827 Created Date September…" at bounding box center [372, 189] width 745 height 378
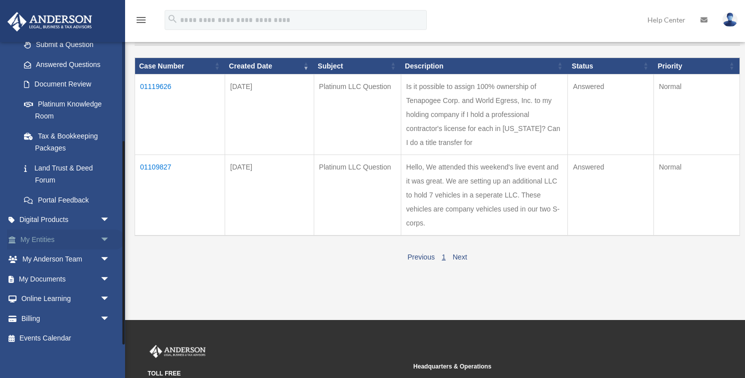
scroll to position [114, 0]
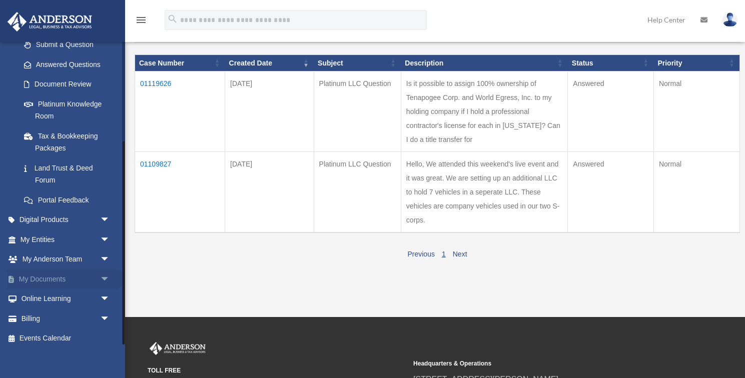
click at [102, 273] on span "arrow_drop_down" at bounding box center [110, 279] width 20 height 21
click at [46, 291] on link "Box" at bounding box center [69, 299] width 111 height 20
